Goal: Information Seeking & Learning: Learn about a topic

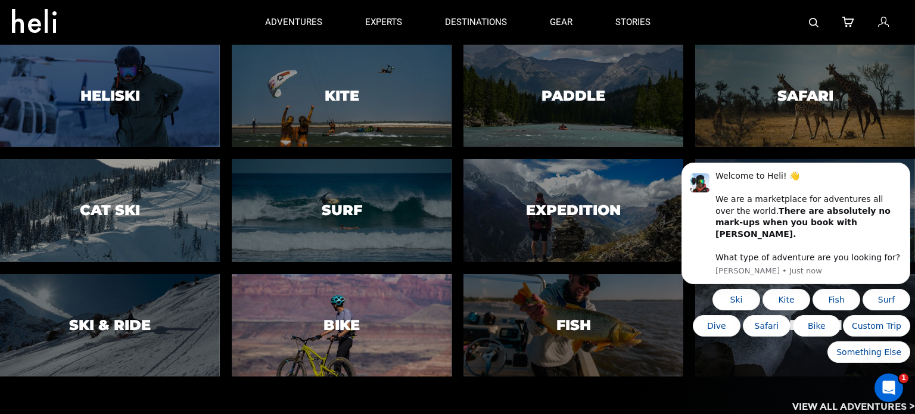
click at [403, 316] on div at bounding box center [341, 325] width 224 height 105
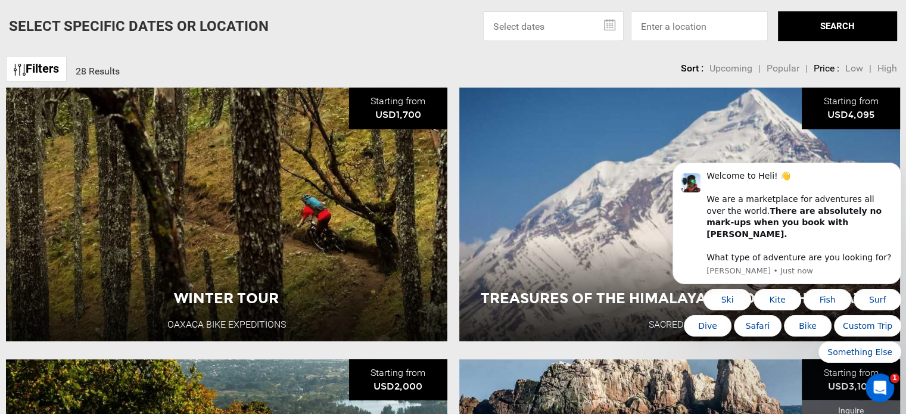
scroll to position [412, 0]
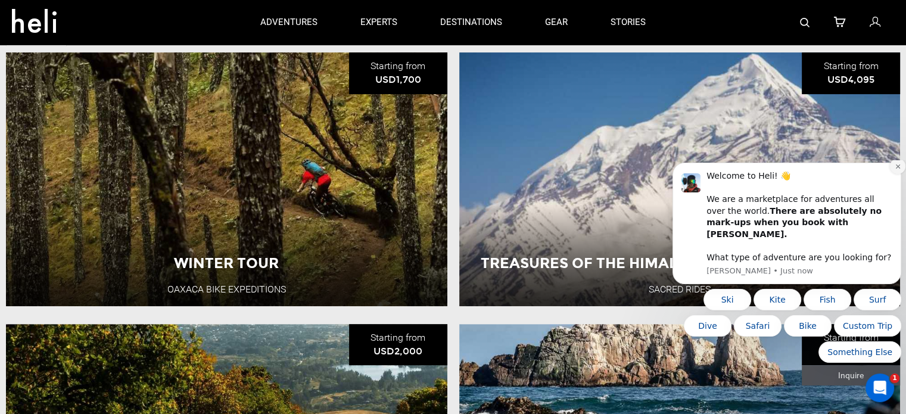
click at [895, 170] on icon "Dismiss notification" at bounding box center [898, 166] width 7 height 7
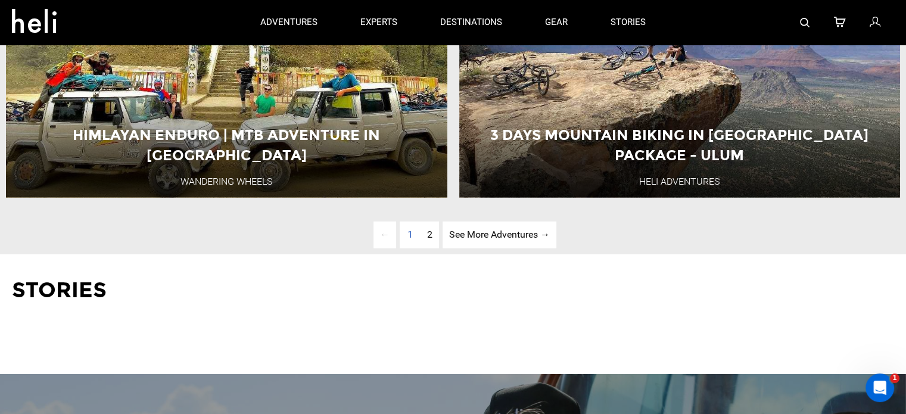
scroll to position [3236, 0]
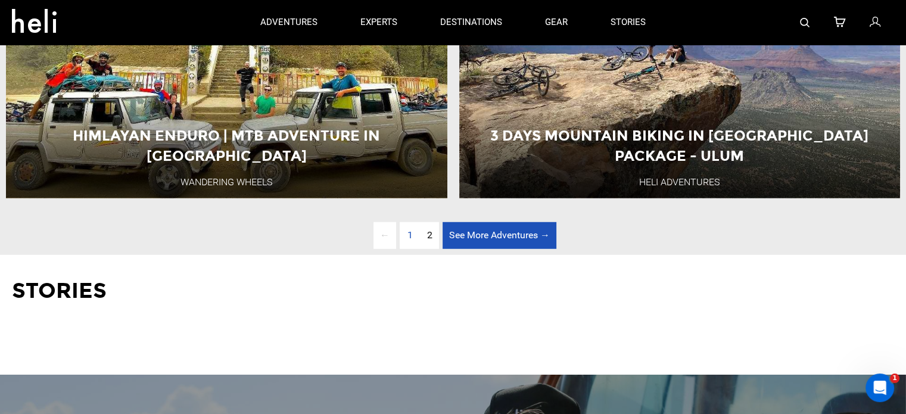
click at [510, 249] on link "See More Adventures → page" at bounding box center [500, 235] width 114 height 27
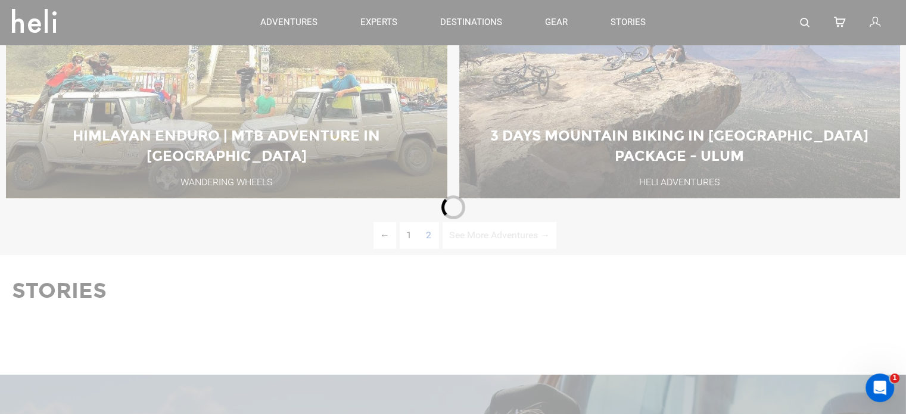
scroll to position [408, 0]
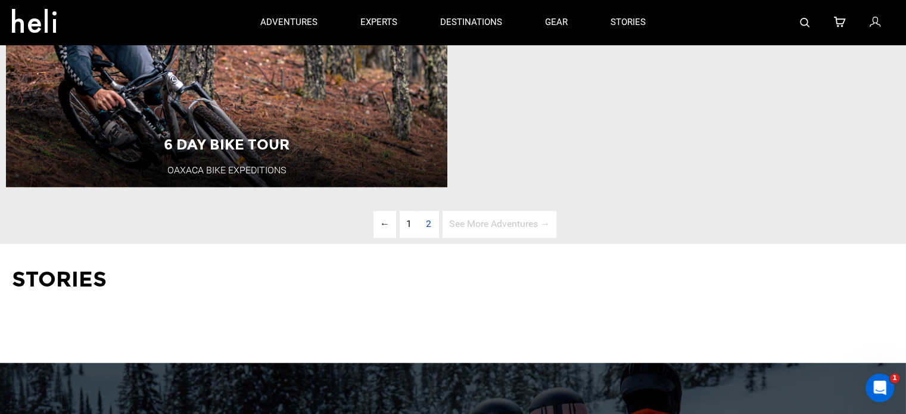
scroll to position [1617, 0]
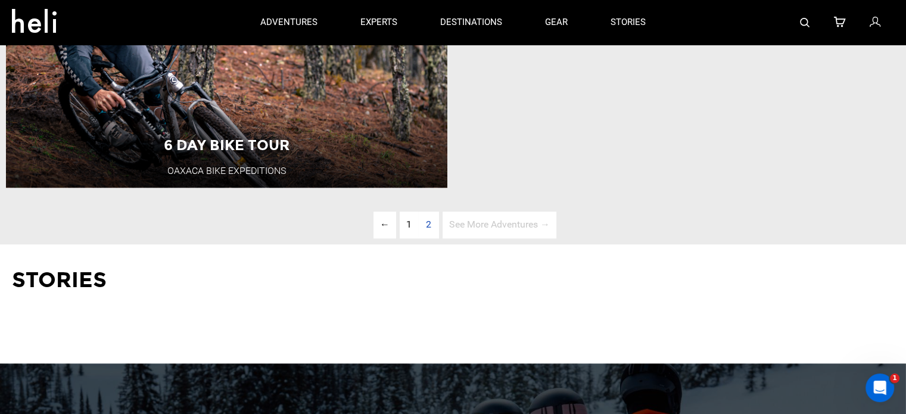
click at [471, 238] on span "See More Adventures → page" at bounding box center [500, 225] width 114 height 27
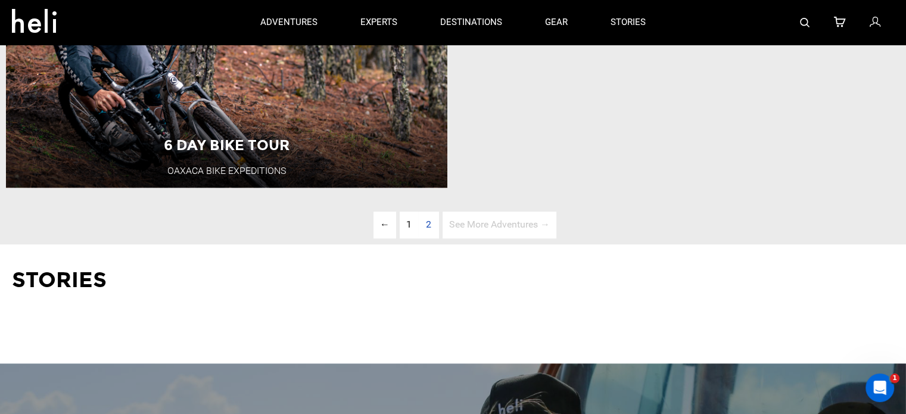
click at [428, 238] on span "2" at bounding box center [429, 225] width 18 height 27
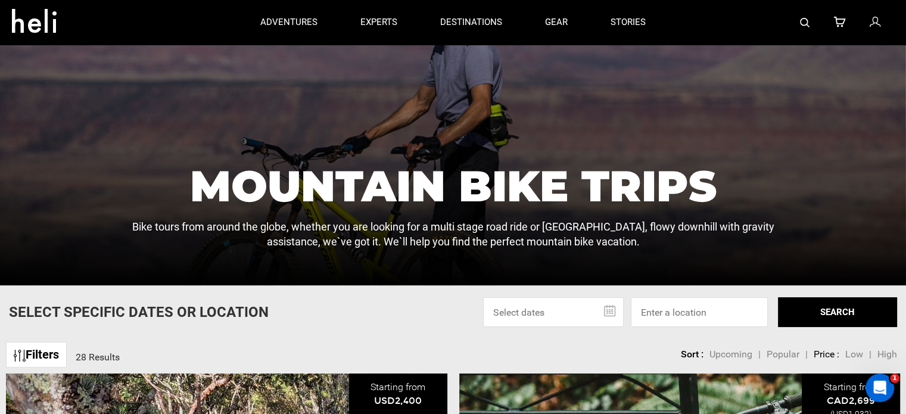
scroll to position [0, 0]
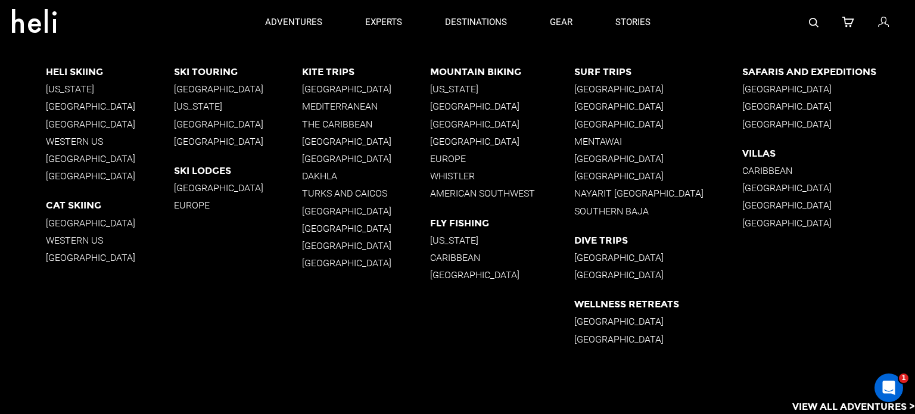
click at [595, 320] on p "[GEOGRAPHIC_DATA]" at bounding box center [658, 321] width 168 height 11
click at [610, 339] on p "[GEOGRAPHIC_DATA]" at bounding box center [658, 339] width 168 height 11
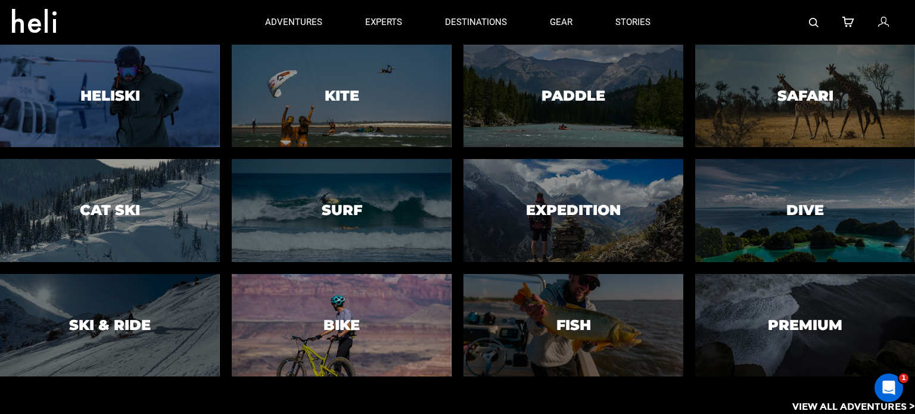
click at [396, 334] on div at bounding box center [341, 325] width 224 height 105
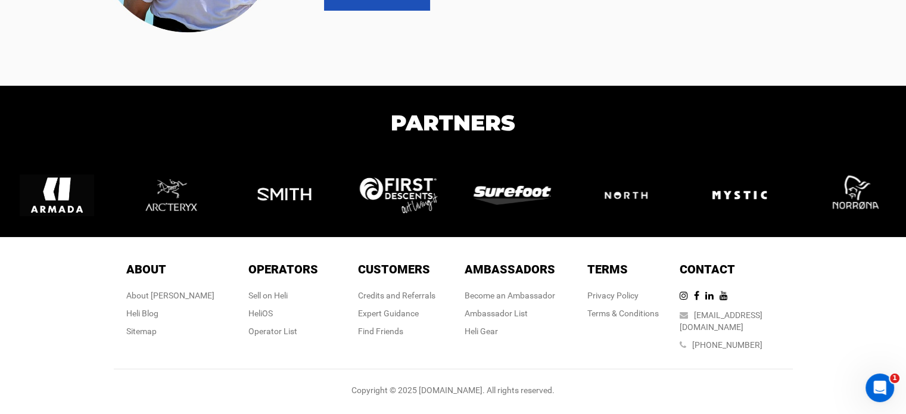
scroll to position [4218, 0]
